Goal: Use online tool/utility: Utilize a website feature to perform a specific function

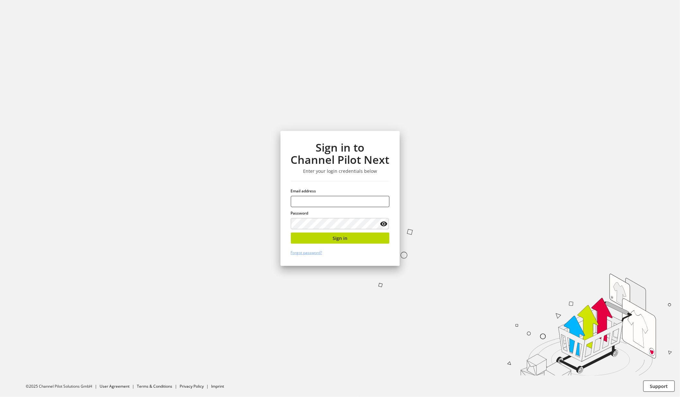
type input "**********"
click at [339, 241] on span "Sign in" at bounding box center [340, 238] width 15 height 7
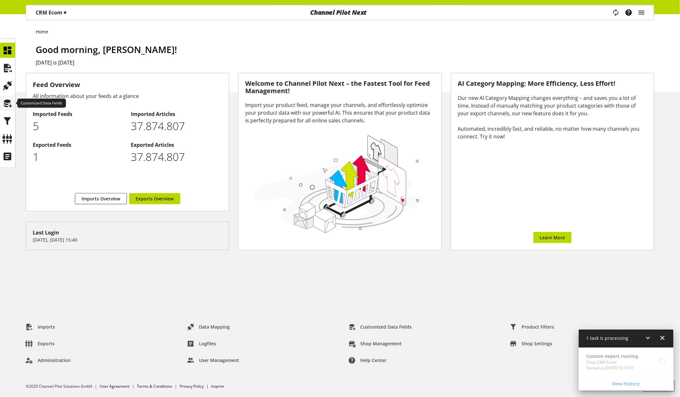
click at [10, 103] on icon at bounding box center [8, 103] width 10 height 13
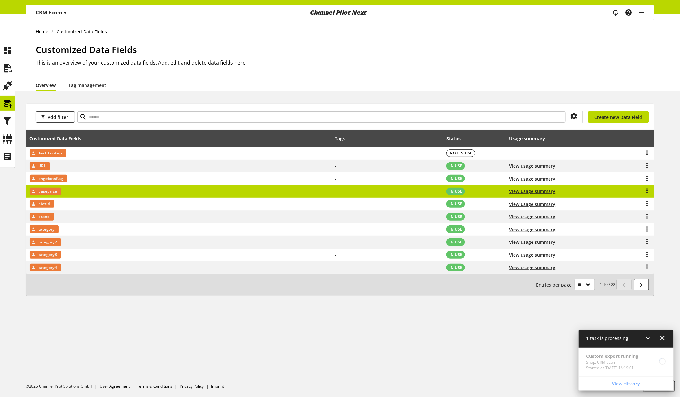
click at [95, 191] on td "baseprice" at bounding box center [178, 191] width 305 height 13
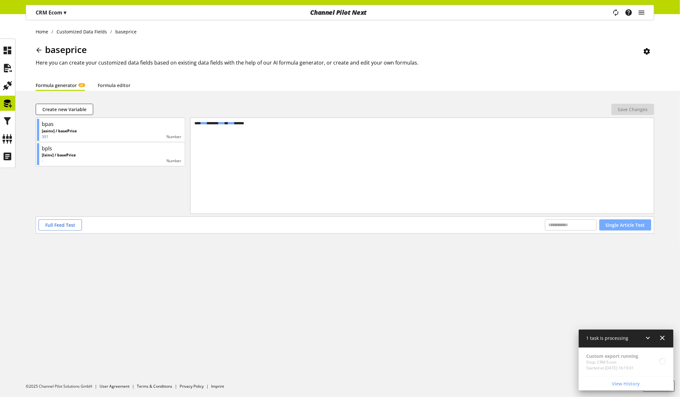
click at [627, 222] on span "Single Article Test" at bounding box center [625, 225] width 39 height 7
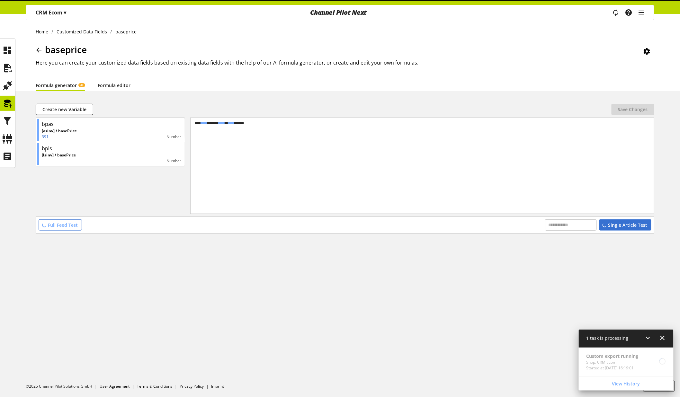
click at [621, 227] on div "Single Article Test" at bounding box center [625, 224] width 52 height 11
click at [4, 103] on icon at bounding box center [8, 103] width 10 height 13
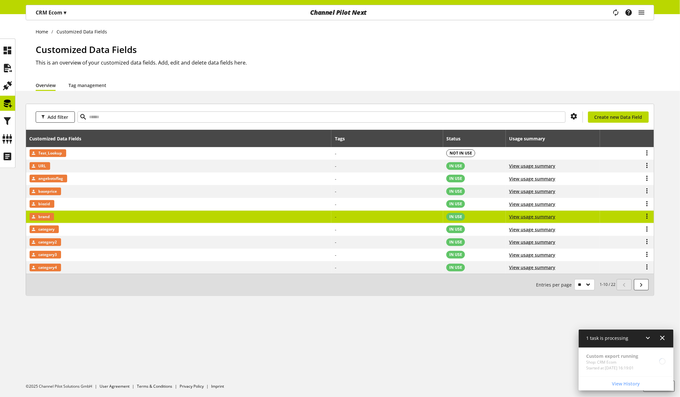
click at [54, 220] on td "brand" at bounding box center [178, 217] width 305 height 13
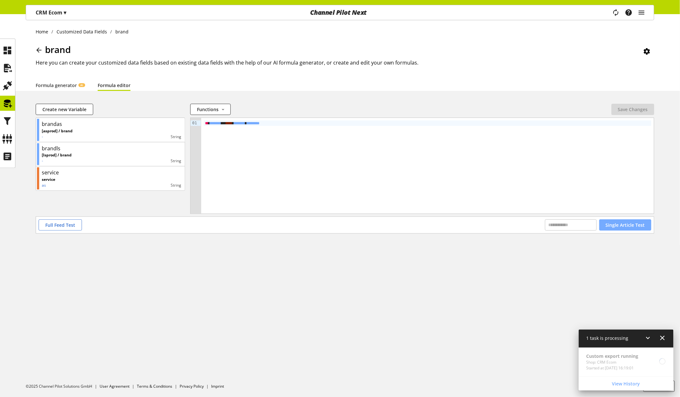
click at [620, 227] on span "Single Article Test" at bounding box center [625, 225] width 39 height 7
